Goal: Find specific page/section: Find specific page/section

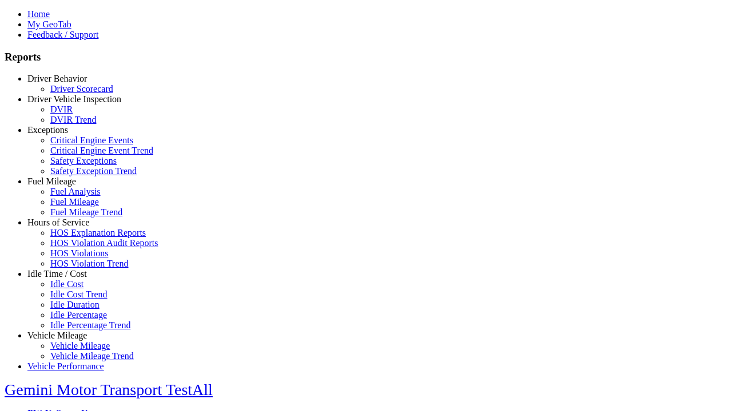
click at [66, 135] on link "Exceptions" at bounding box center [47, 130] width 41 height 10
click at [74, 145] on link "Critical Engine Events" at bounding box center [91, 140] width 83 height 10
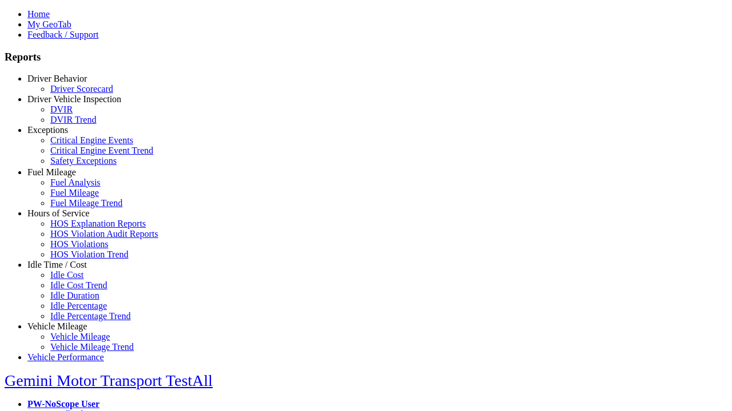
scroll to position [18, 0]
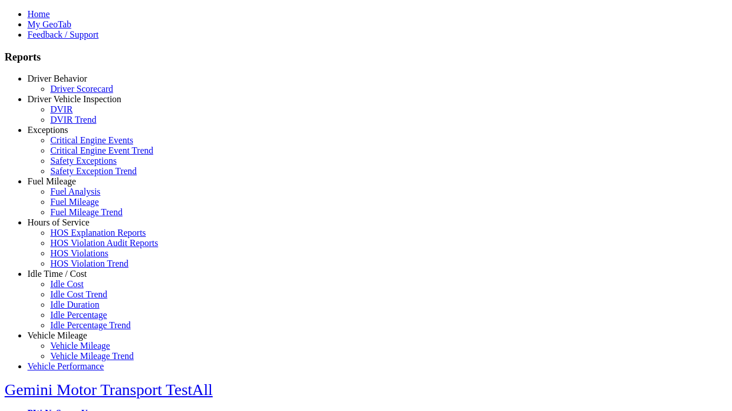
type input "**********"
